Goal: Find specific page/section: Find specific page/section

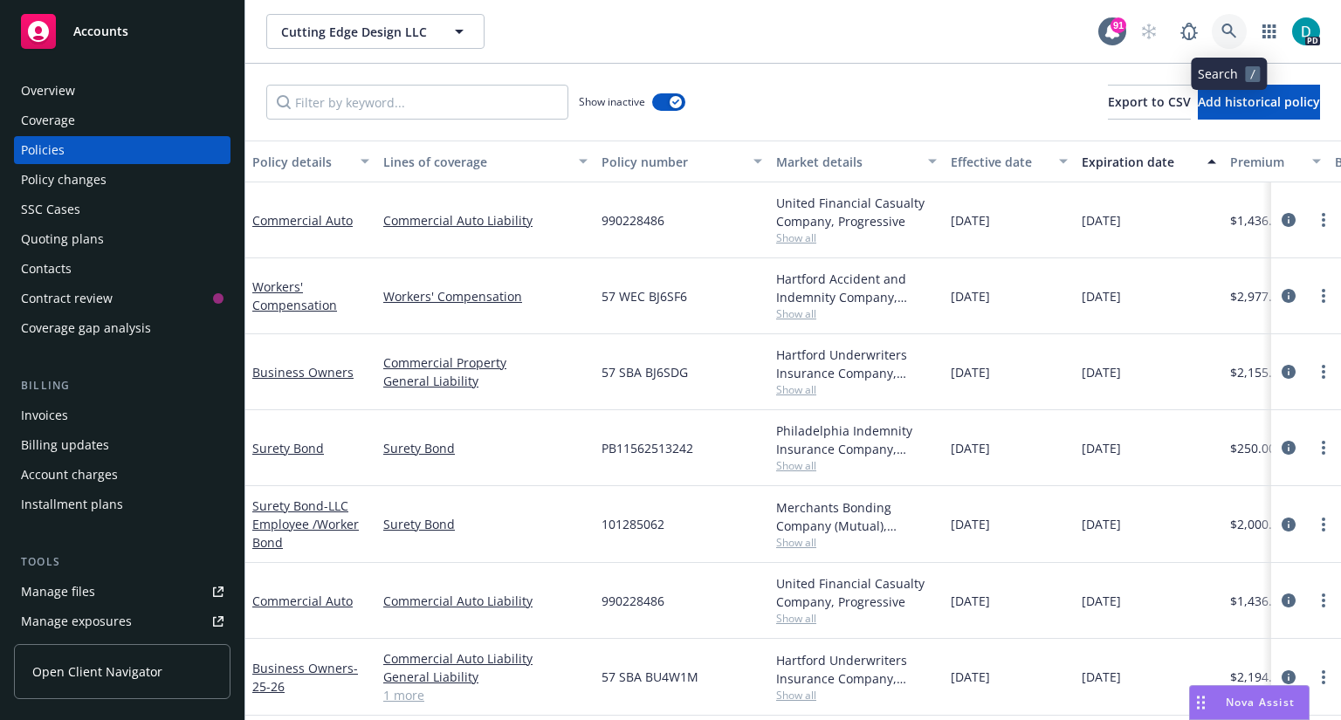
click at [1232, 27] on icon at bounding box center [1229, 32] width 16 height 16
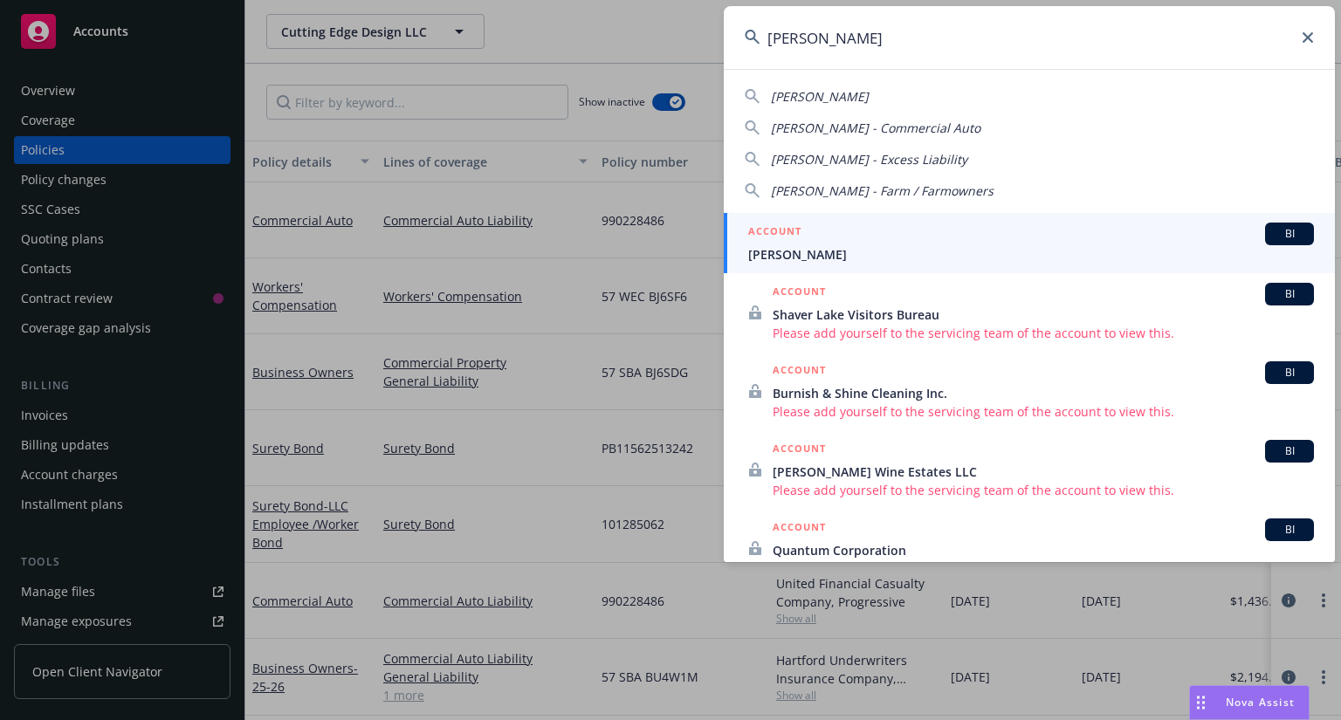
click at [814, 97] on span "[PERSON_NAME]" at bounding box center [820, 96] width 98 height 17
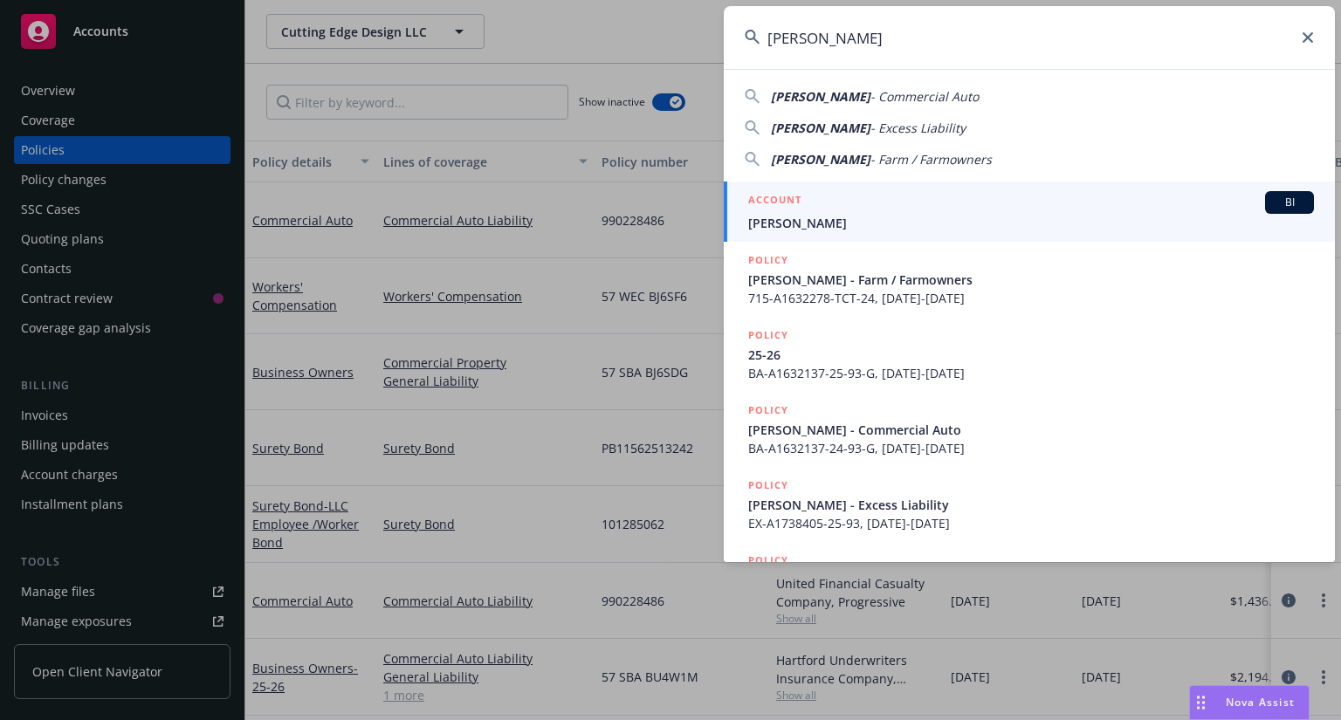
click at [806, 134] on span "[PERSON_NAME]" at bounding box center [821, 128] width 100 height 17
type input "[PERSON_NAME] - Excess Liability"
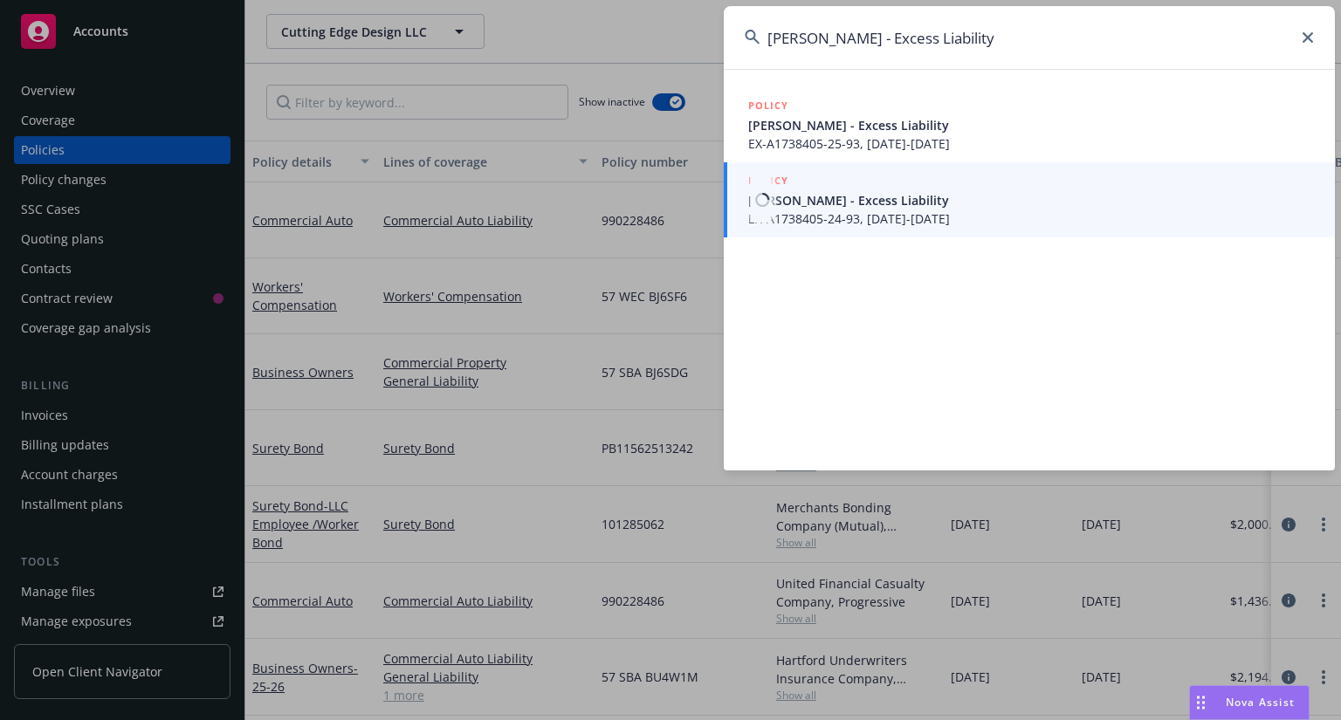
click at [839, 201] on span "[PERSON_NAME] - Excess Liability" at bounding box center [1031, 200] width 566 height 18
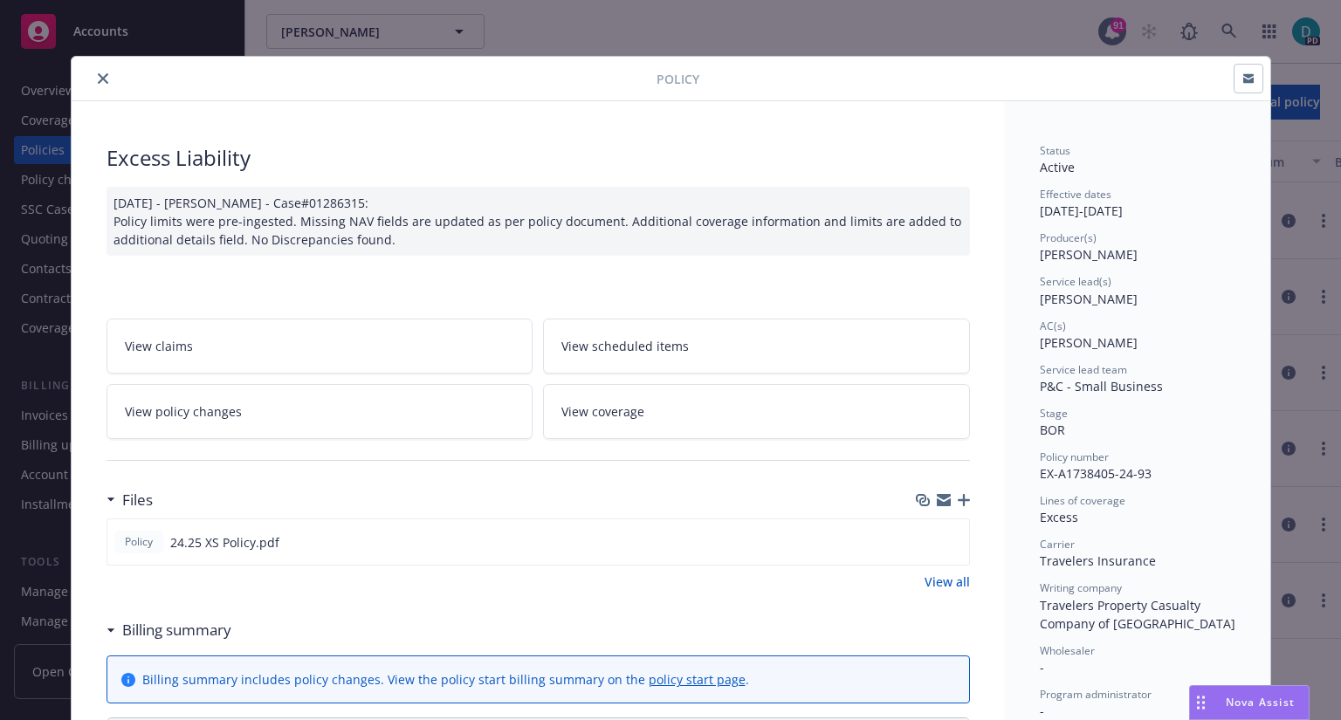
click at [100, 78] on icon "close" at bounding box center [103, 78] width 10 height 10
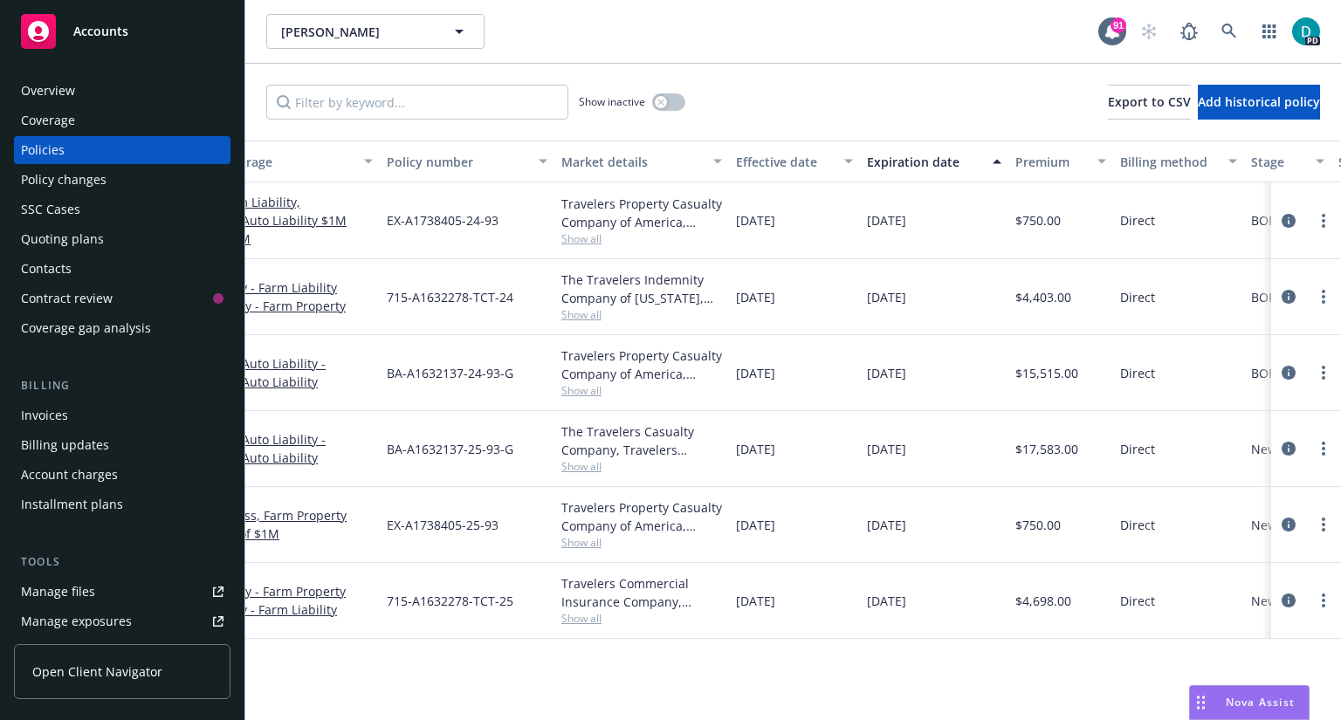
scroll to position [0, 233]
